Goal: Transaction & Acquisition: Purchase product/service

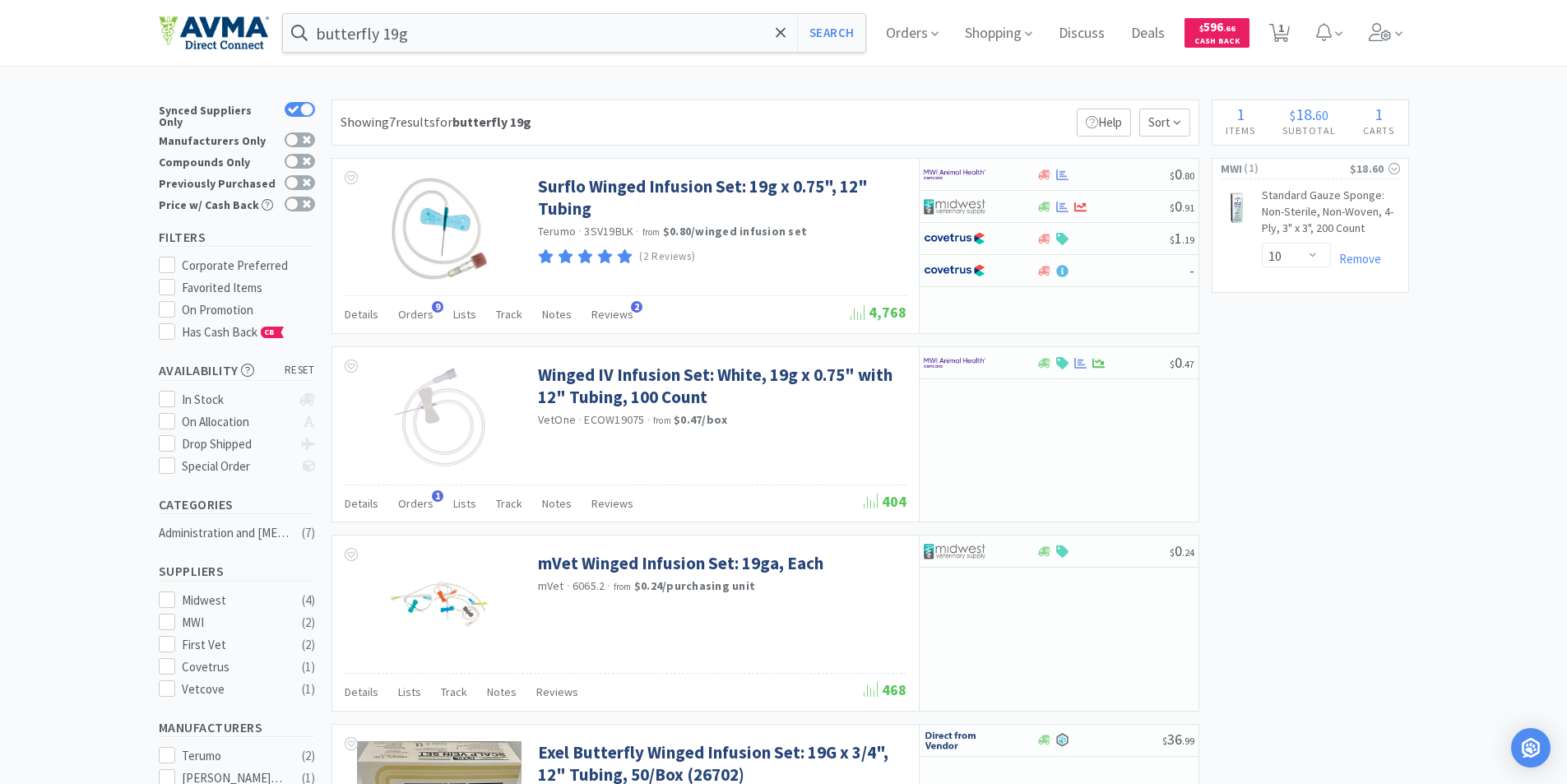
select select "10"
click at [450, 29] on input "butterfly 19g" at bounding box center [574, 32] width 583 height 38
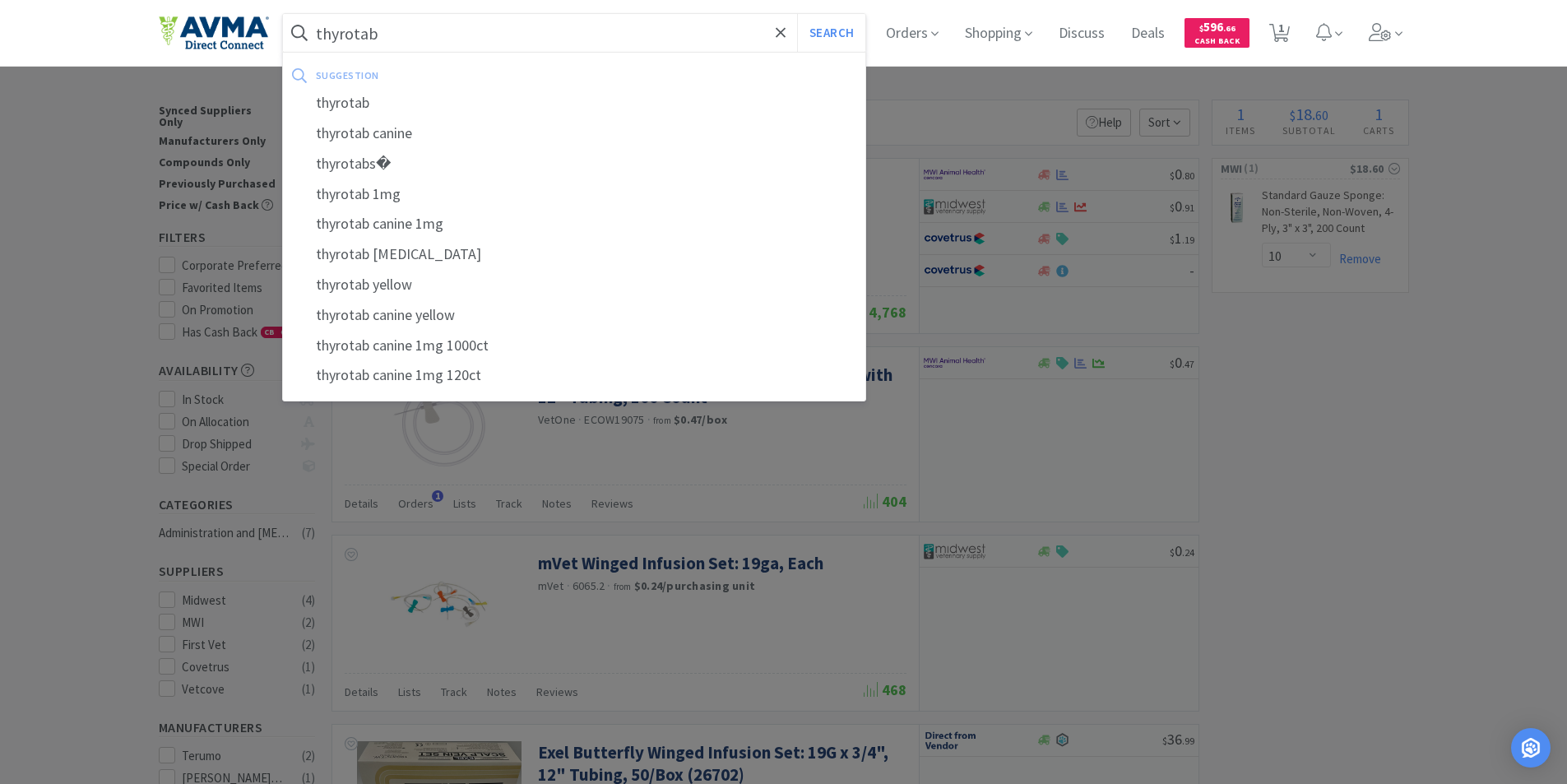
click at [797, 14] on button "Search" at bounding box center [831, 32] width 68 height 38
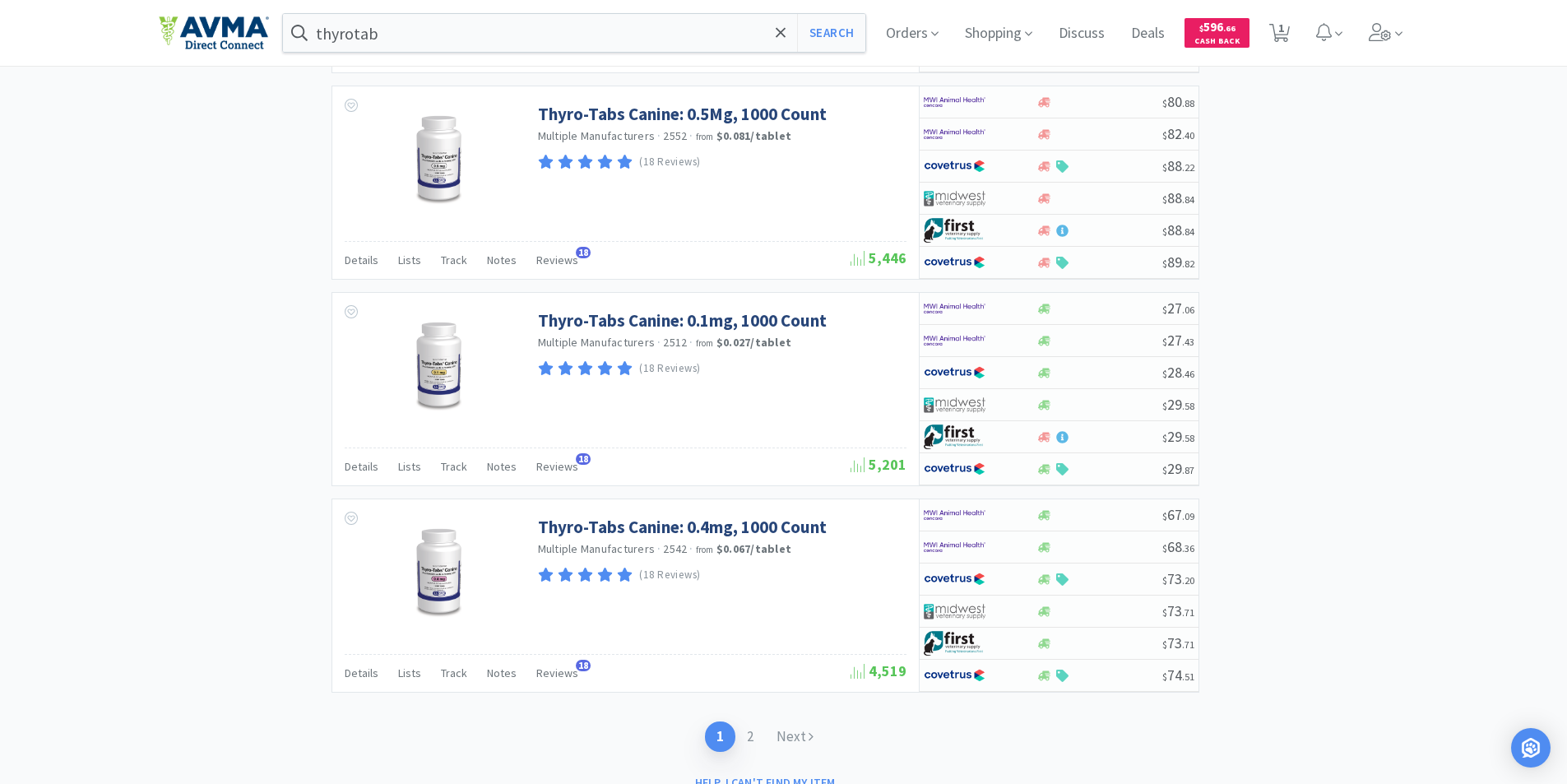
scroll to position [2611, 0]
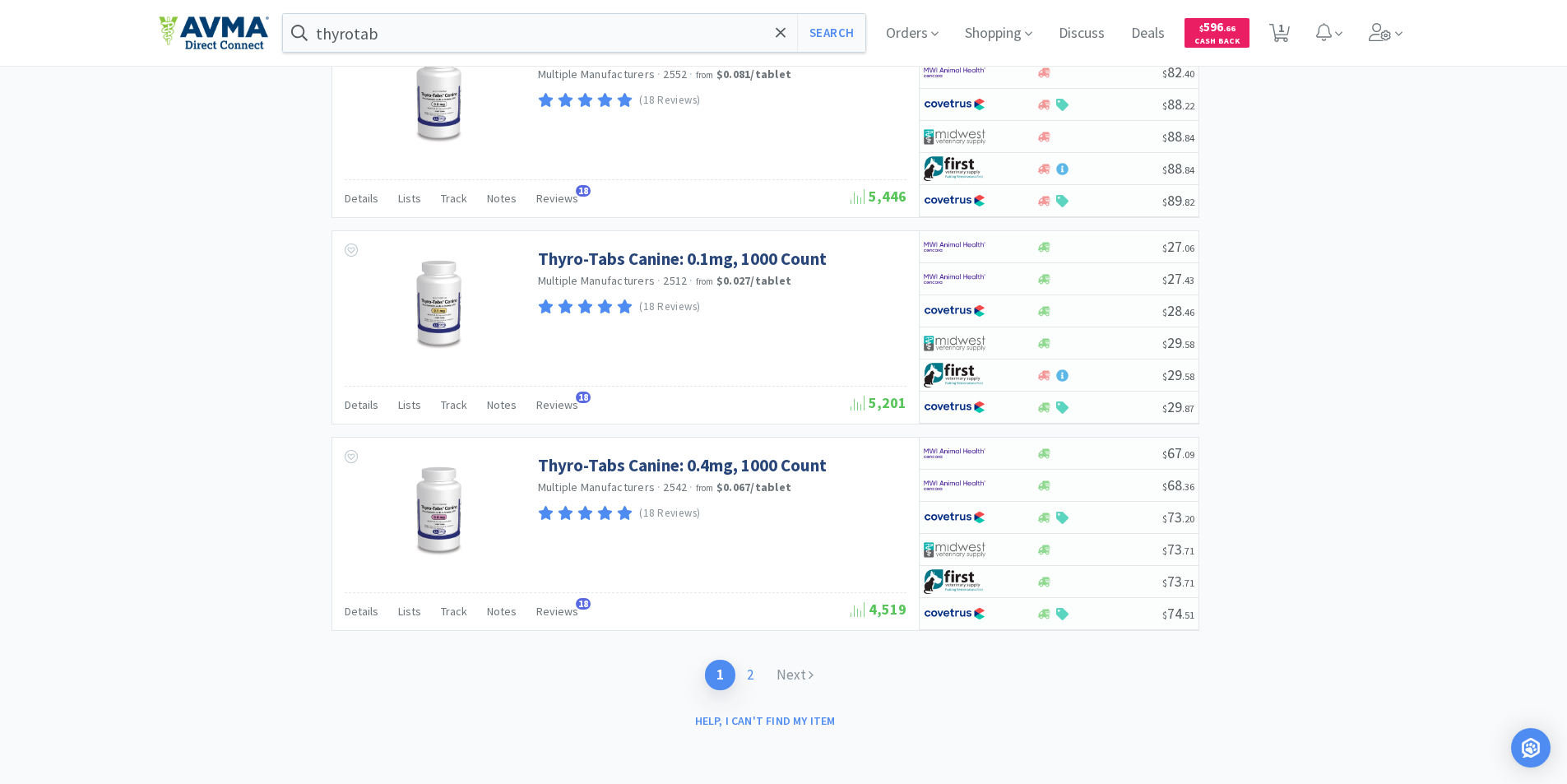
click at [752, 675] on link "2" at bounding box center [750, 674] width 29 height 30
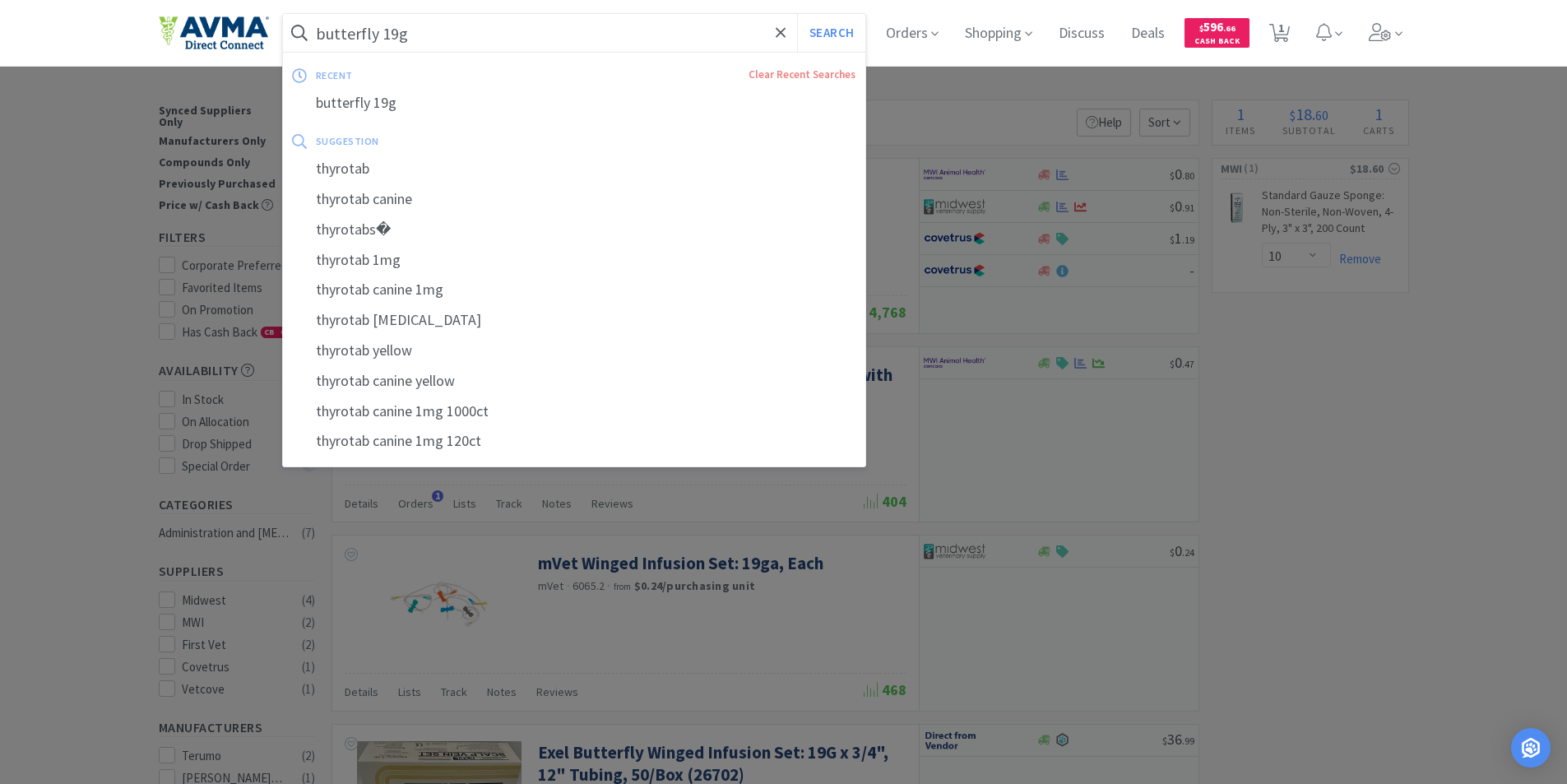
click at [476, 38] on input "butterfly 19g" at bounding box center [574, 32] width 583 height 38
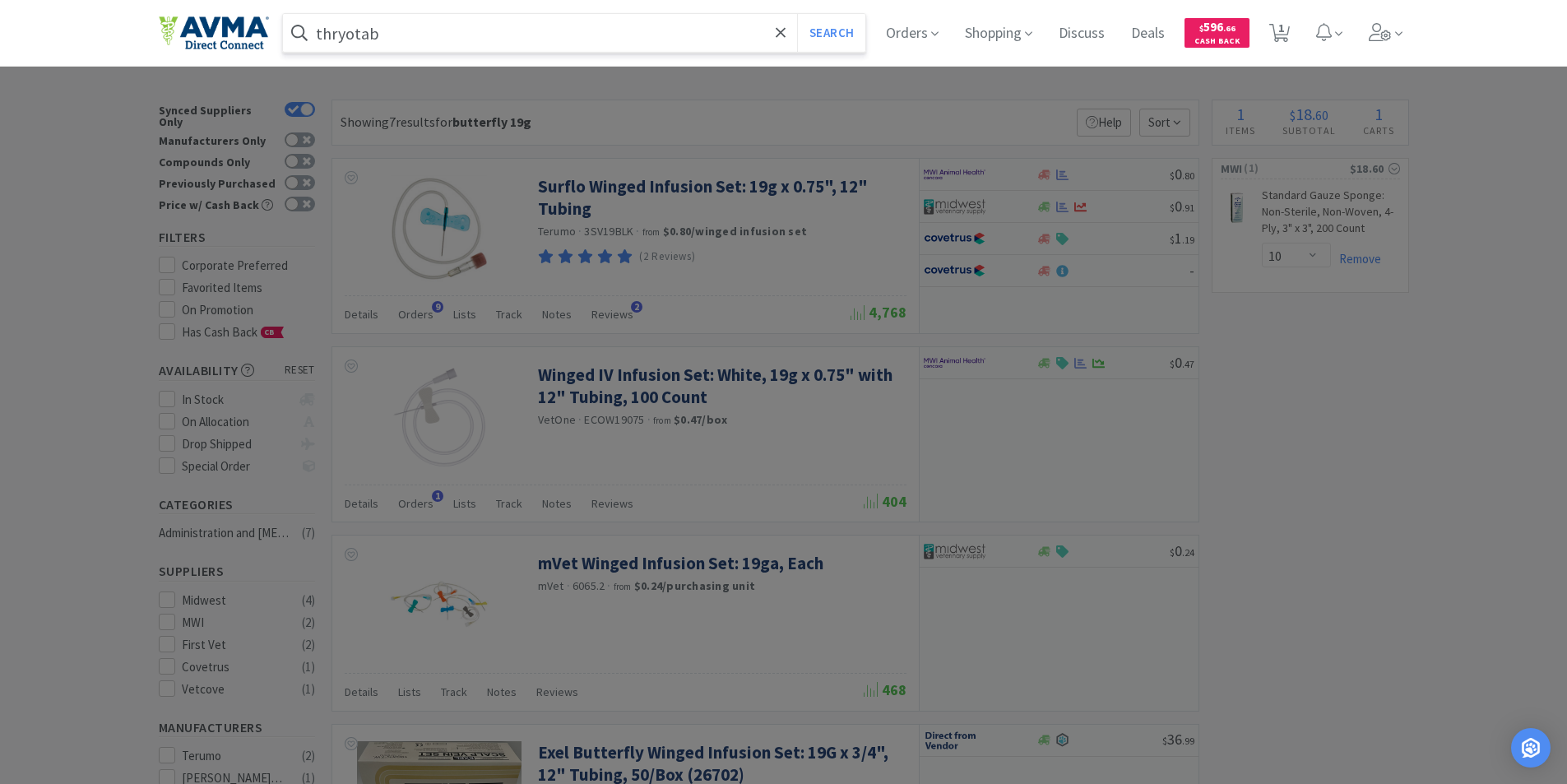
type input "thryotab"
click at [797, 14] on button "Search" at bounding box center [831, 32] width 68 height 38
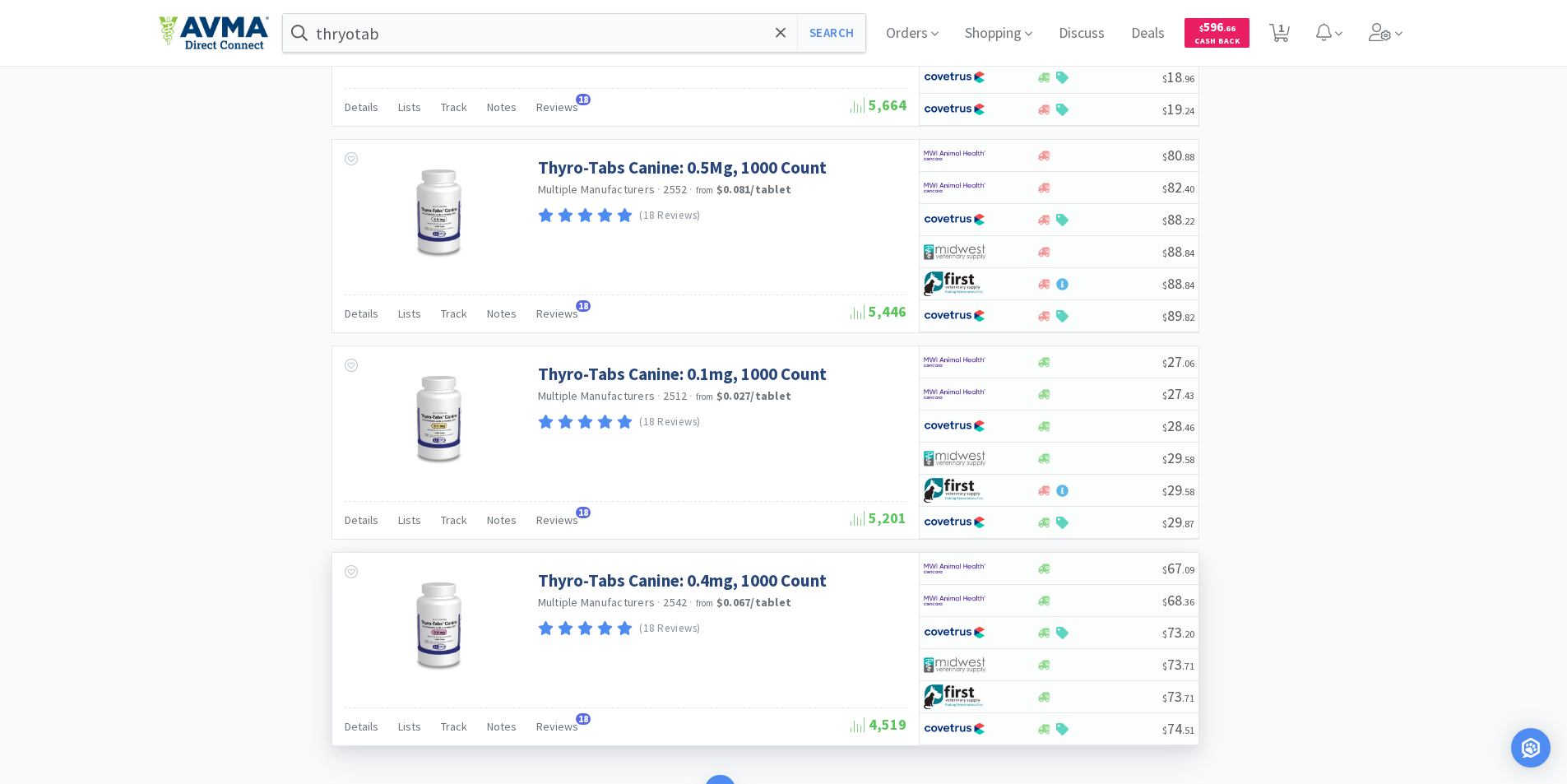
scroll to position [2611, 0]
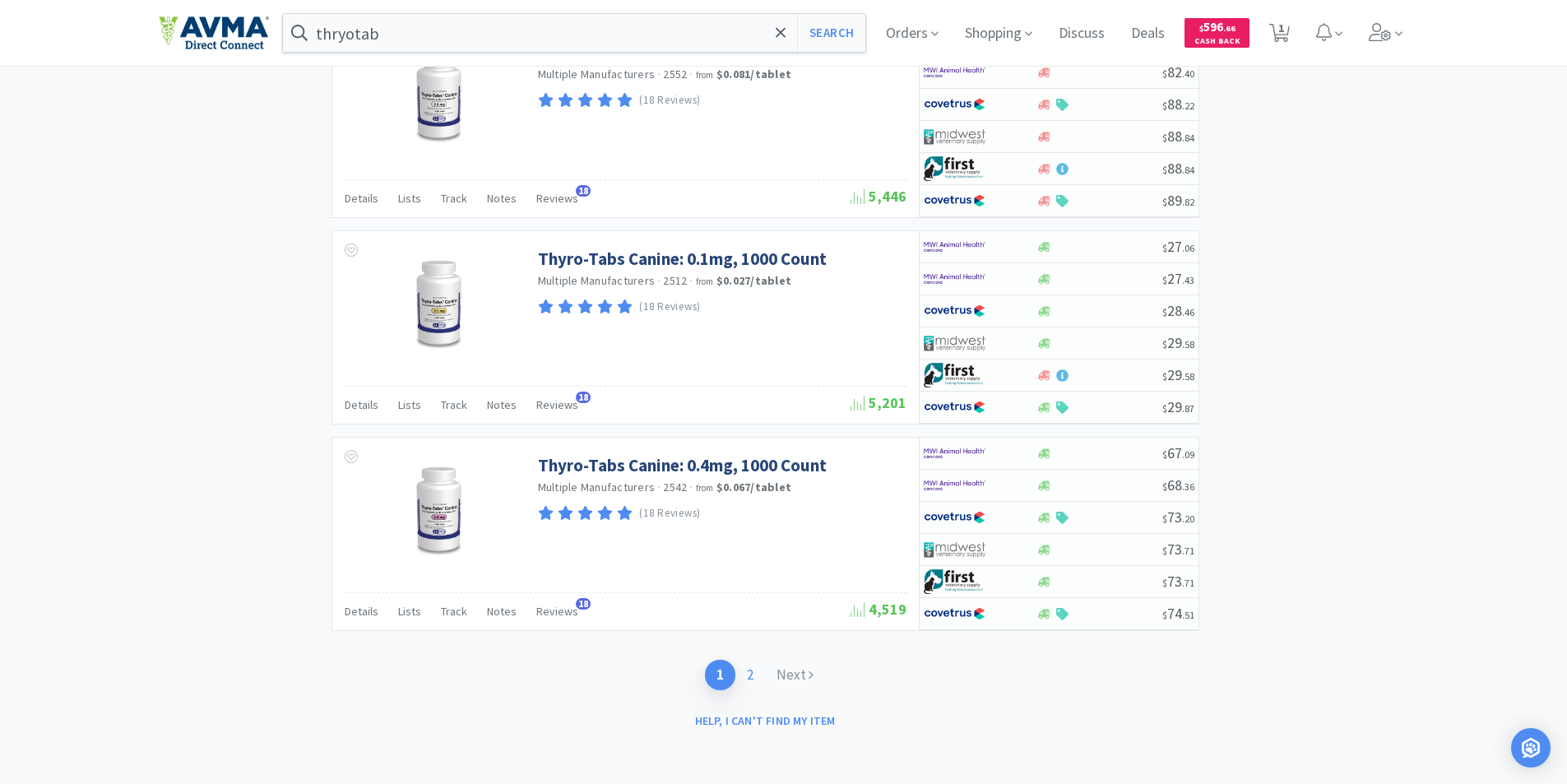
click at [750, 674] on link "2" at bounding box center [750, 674] width 29 height 30
